Goal: Check status: Check status

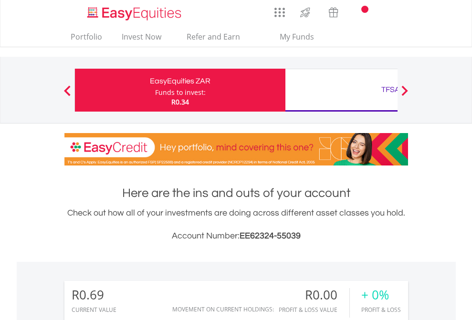
scroll to position [92, 150]
click at [155, 90] on div "Funds to invest:" at bounding box center [180, 93] width 51 height 10
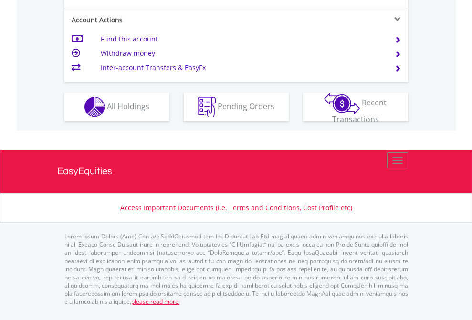
scroll to position [935, 0]
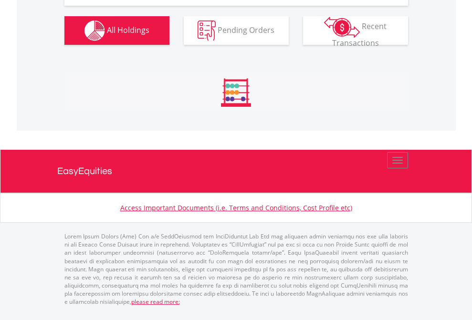
scroll to position [968, 0]
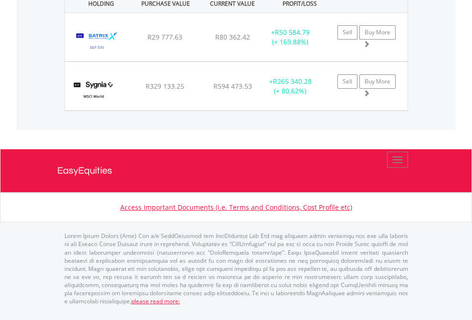
scroll to position [92, 150]
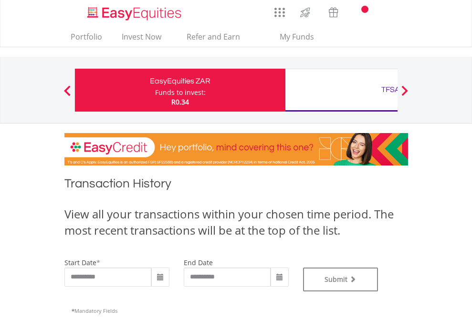
type input "**********"
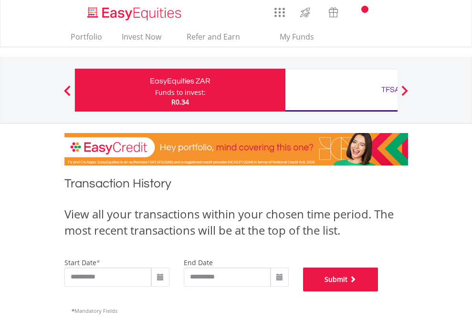
click at [379, 292] on button "Submit" at bounding box center [340, 280] width 75 height 24
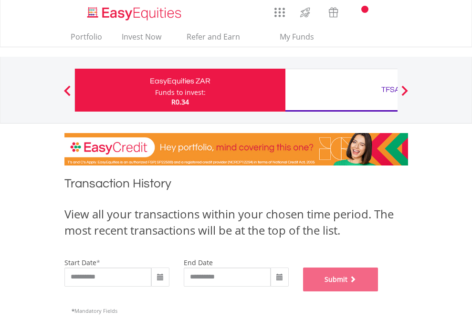
scroll to position [387, 0]
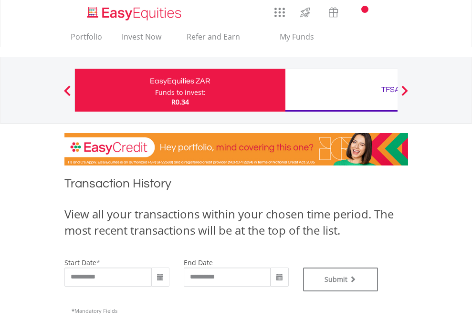
click at [341, 90] on div "TFSA" at bounding box center [390, 89] width 199 height 13
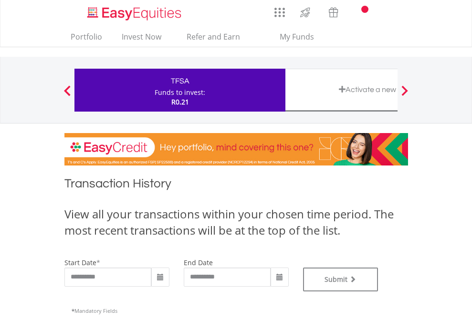
type input "**********"
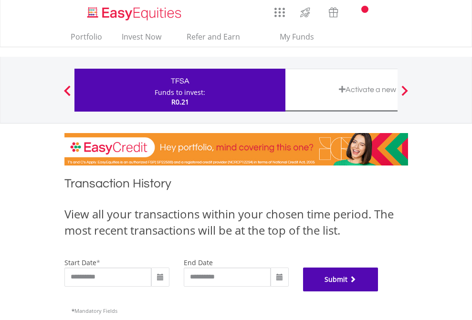
click at [379, 292] on button "Submit" at bounding box center [340, 280] width 75 height 24
